Goal: Transaction & Acquisition: Download file/media

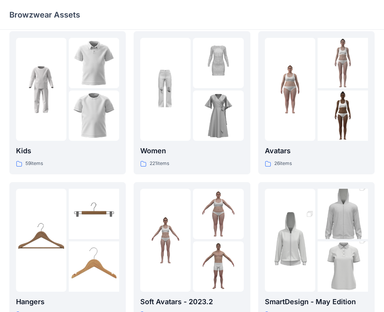
scroll to position [6, 0]
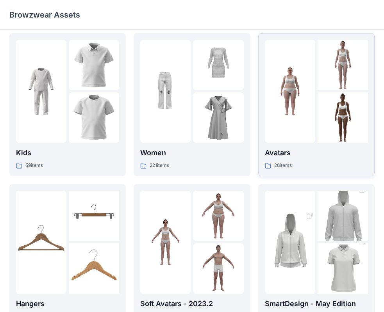
click at [301, 155] on p "Avatars" at bounding box center [316, 153] width 103 height 11
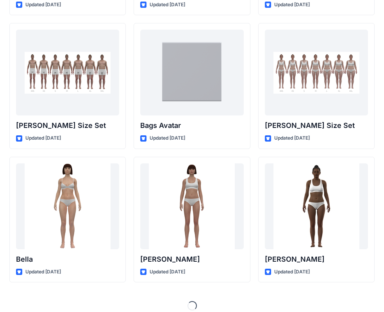
scroll to position [822, 0]
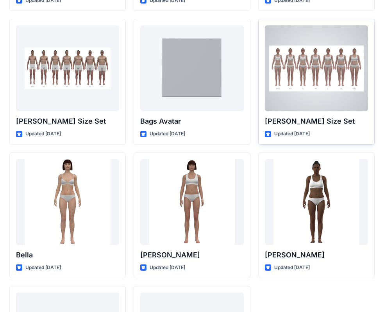
click at [289, 114] on div "[PERSON_NAME] Size Set Updated [DATE]" at bounding box center [316, 82] width 116 height 126
click at [270, 134] on icon at bounding box center [268, 134] width 6 height 6
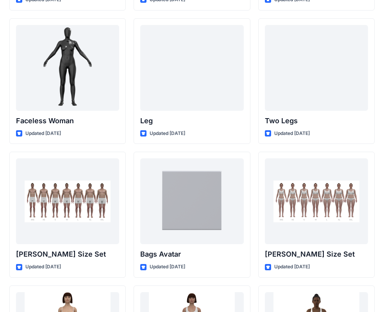
scroll to position [686, 0]
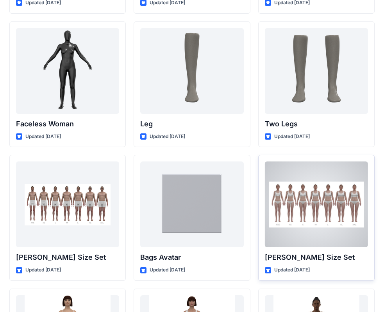
click at [292, 185] on div at bounding box center [316, 205] width 103 height 86
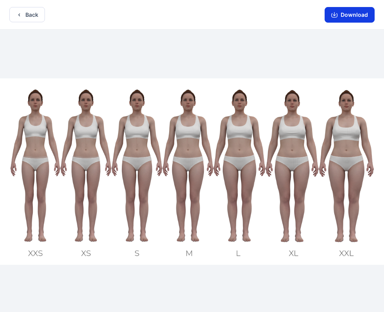
click at [365, 16] on button "Download" at bounding box center [349, 15] width 50 height 16
click at [14, 14] on button "Back" at bounding box center [27, 14] width 36 height 15
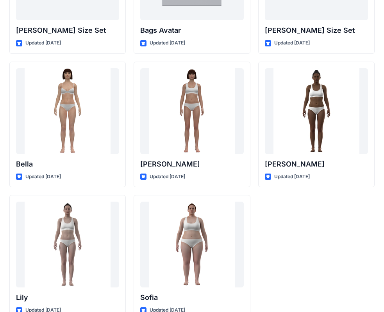
scroll to position [932, 0]
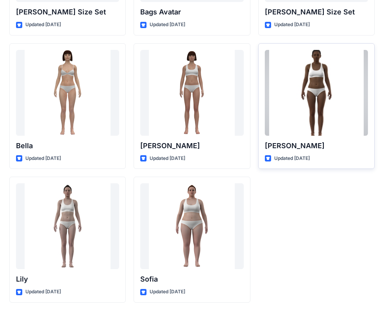
click at [295, 107] on div at bounding box center [316, 93] width 103 height 86
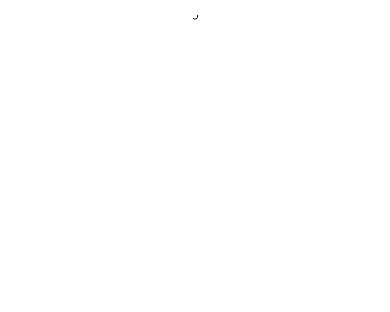
click at [295, 107] on div at bounding box center [195, 156] width 390 height 312
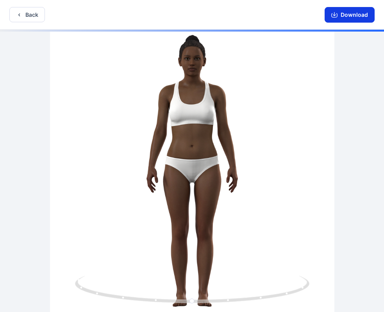
click at [340, 16] on button "Download" at bounding box center [349, 15] width 50 height 16
